Goal: Navigation & Orientation: Go to known website

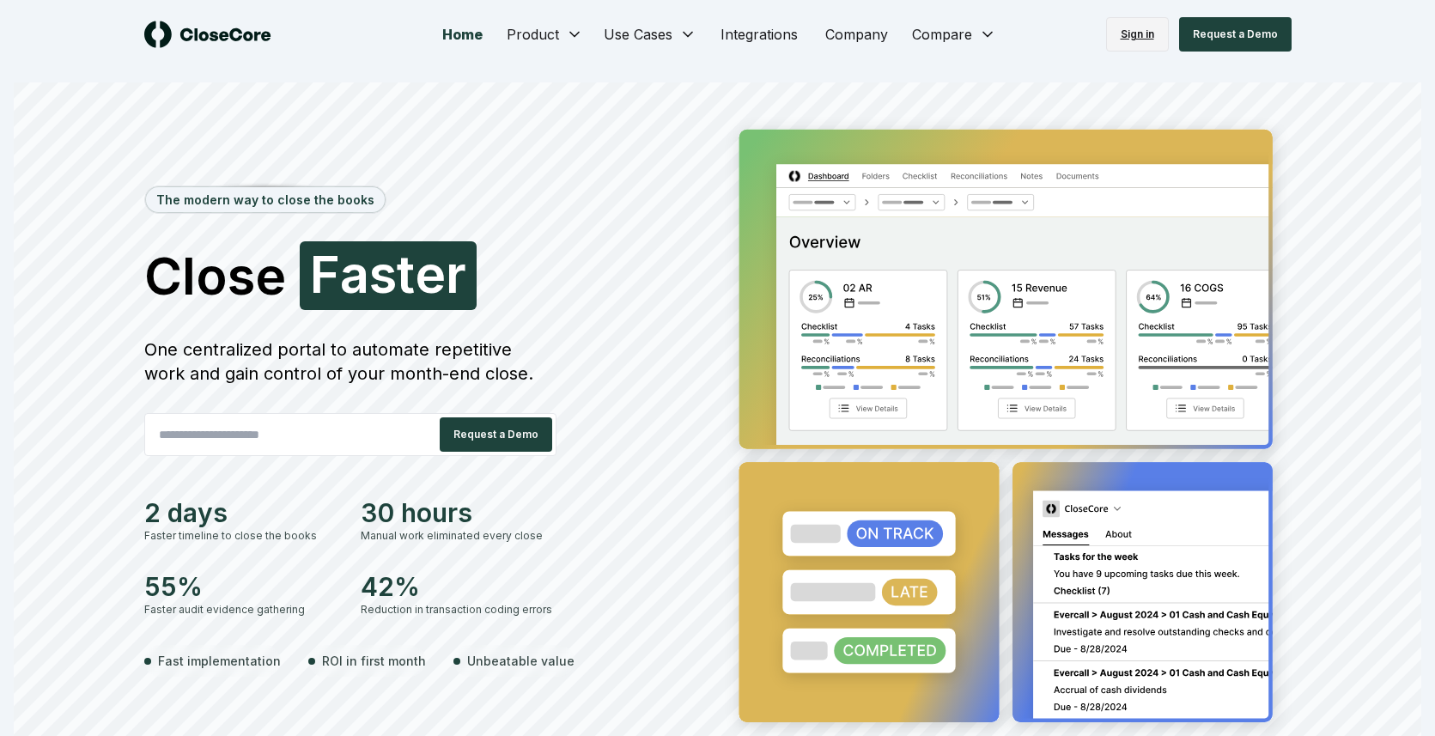
click at [1140, 27] on link "Sign in" at bounding box center [1137, 34] width 63 height 34
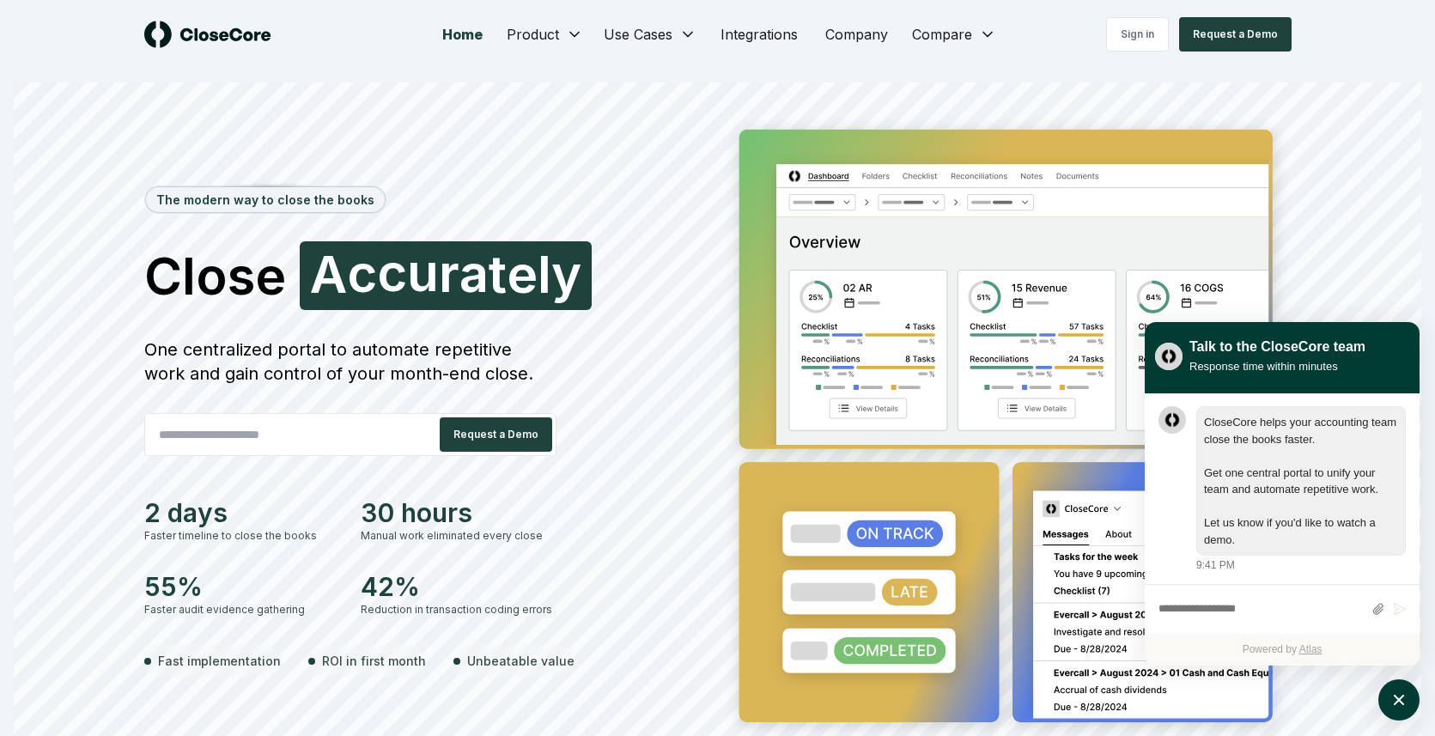
scroll to position [1, 0]
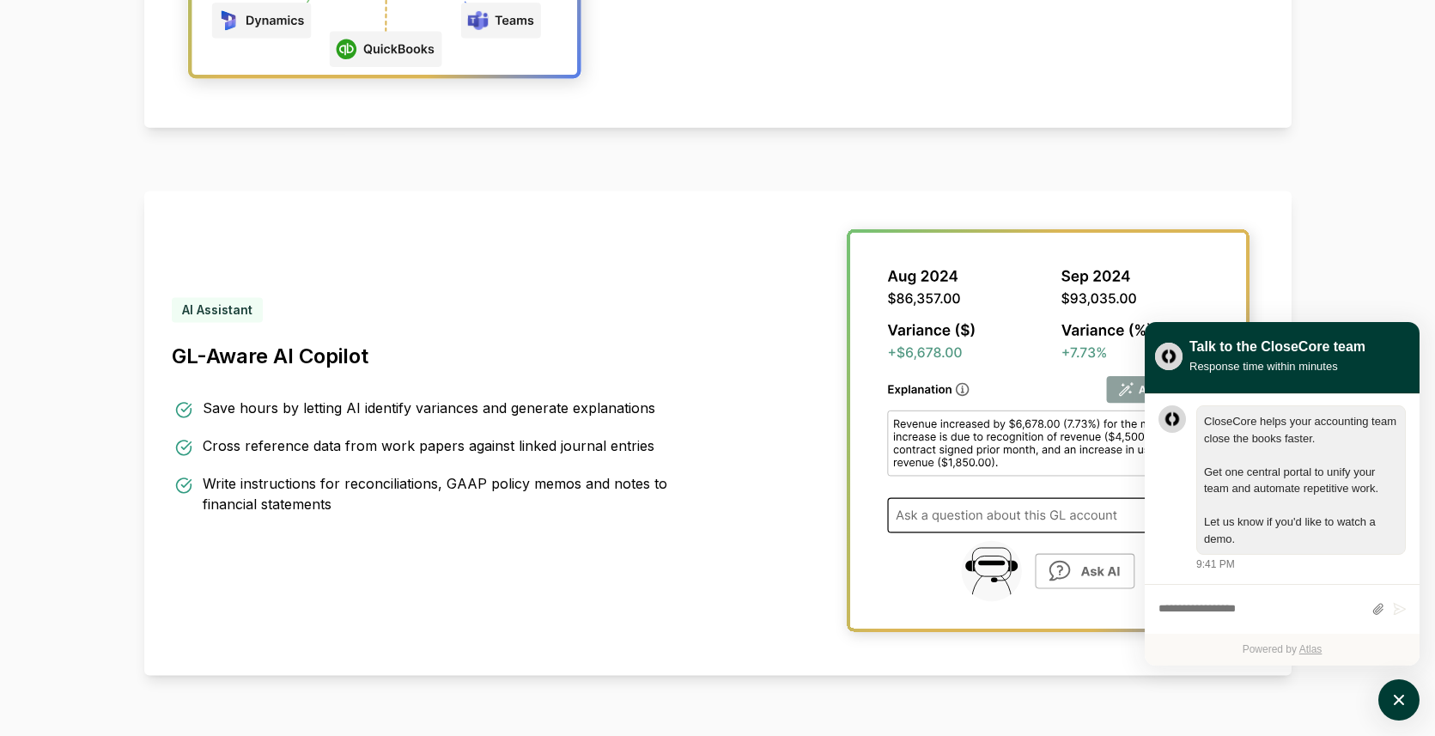
scroll to position [2488, 0]
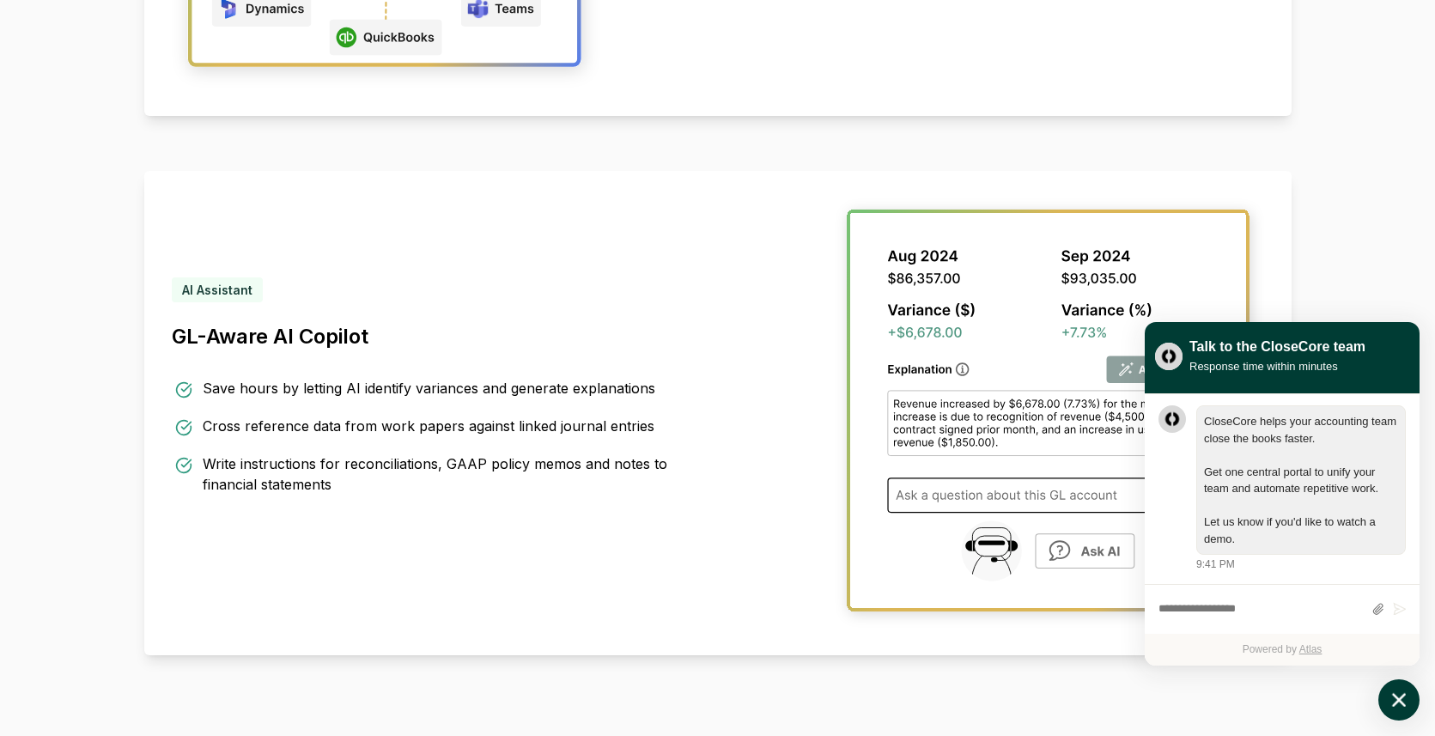
click at [1407, 691] on icon "atlas-launcher" at bounding box center [1399, 700] width 25 height 25
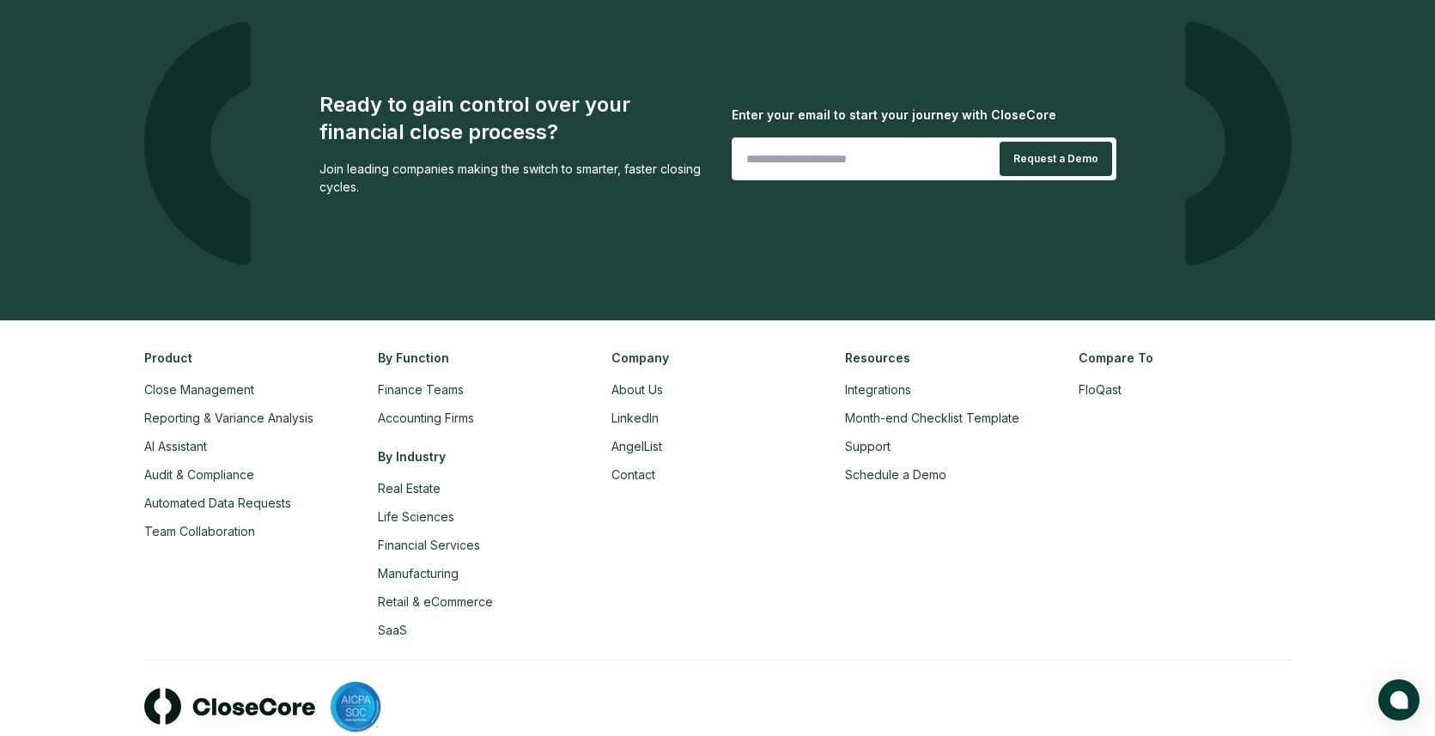
scroll to position [3836, 0]
